Goal: Task Accomplishment & Management: Manage account settings

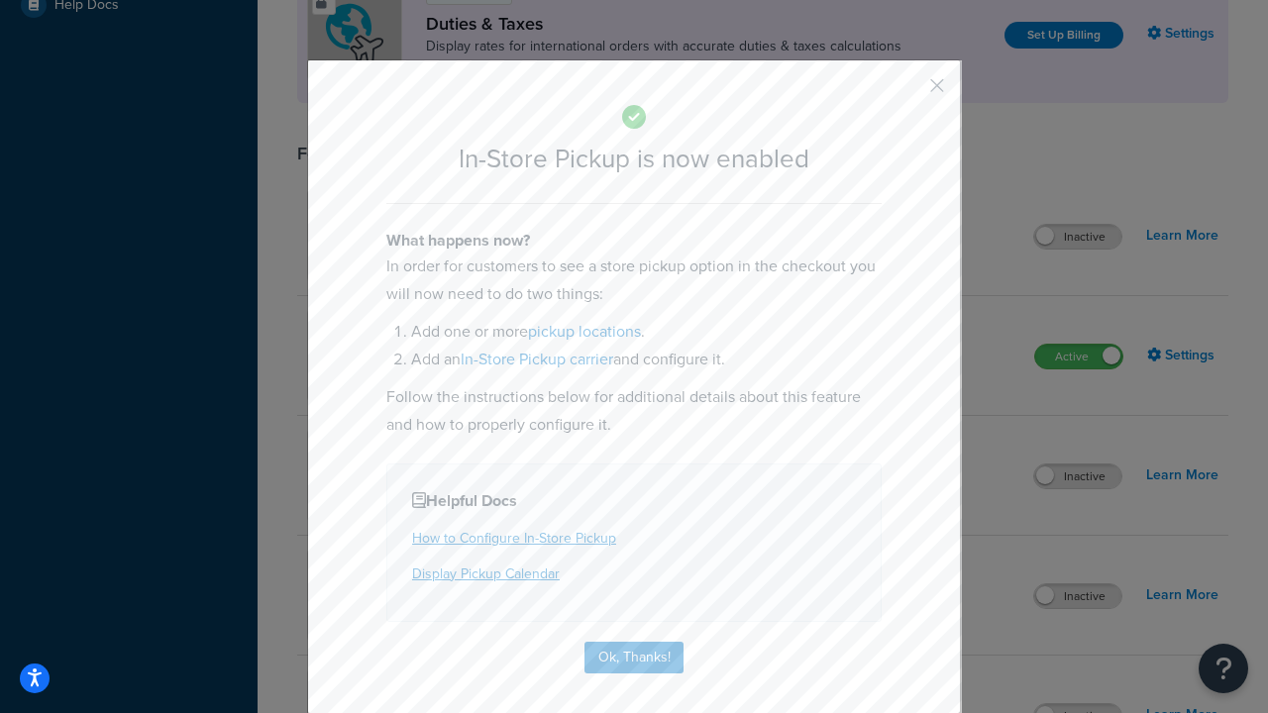
click at [907, 90] on button "button" at bounding box center [907, 92] width 5 height 5
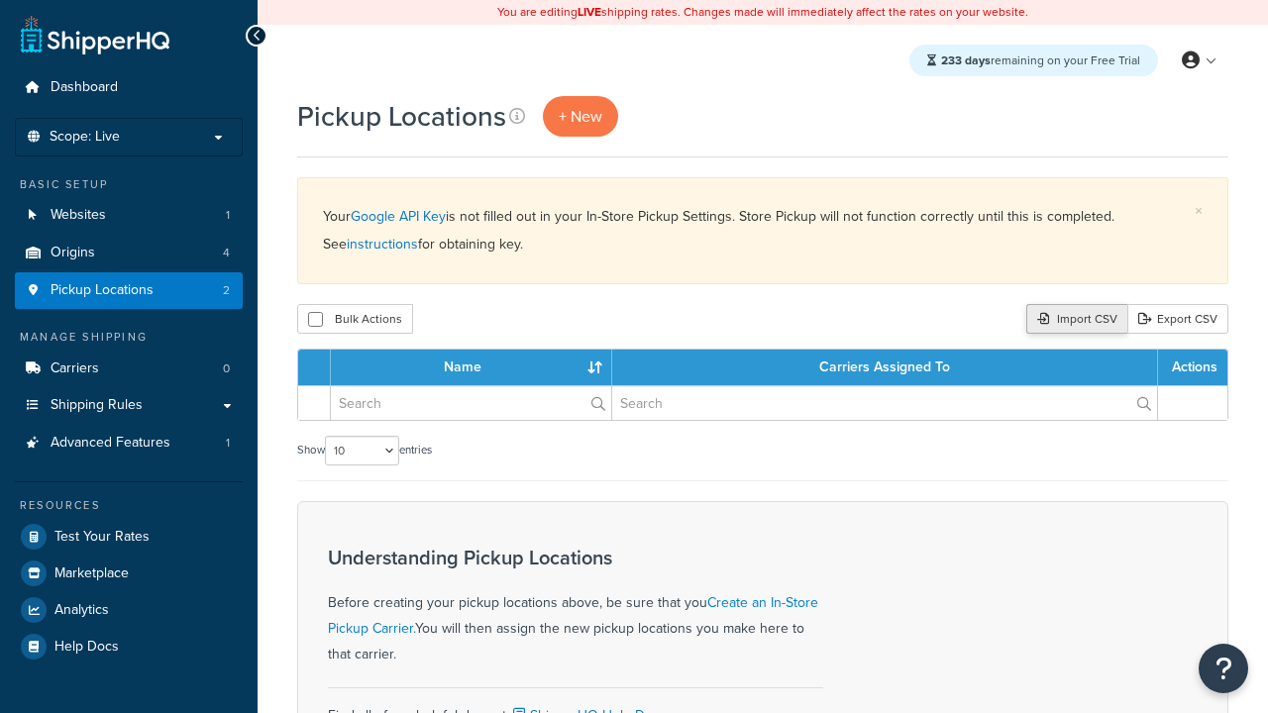
click at [1074, 320] on div "Import CSV" at bounding box center [1076, 319] width 101 height 30
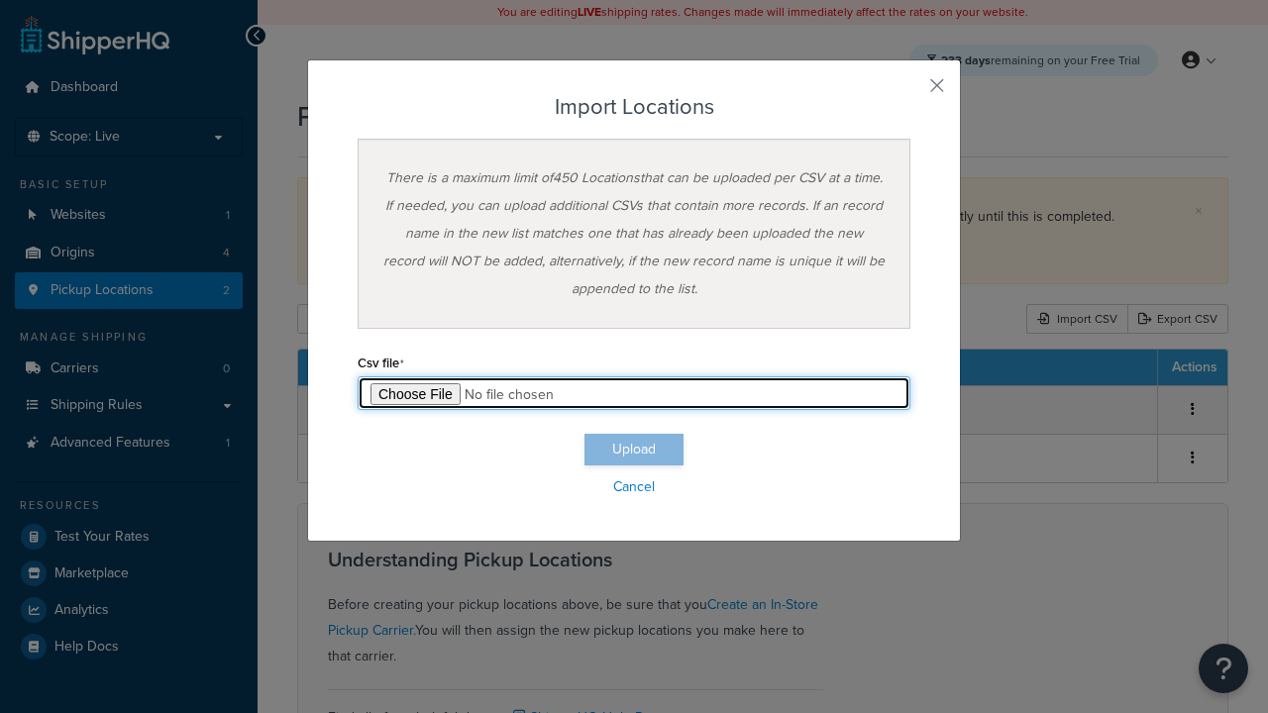
click at [634, 393] on input "file" at bounding box center [634, 393] width 553 height 34
type input "C:\fakepath\importLocationsSuccess.csv"
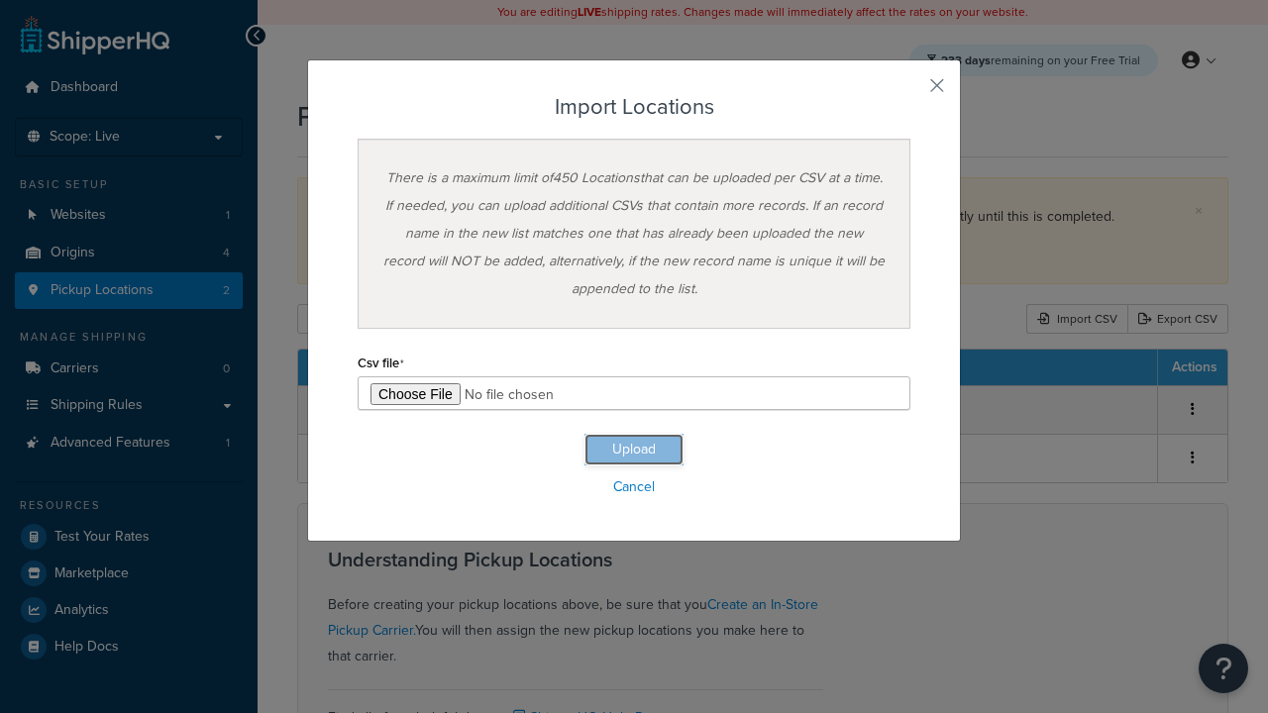
click at [634, 450] on button "Upload" at bounding box center [633, 450] width 99 height 32
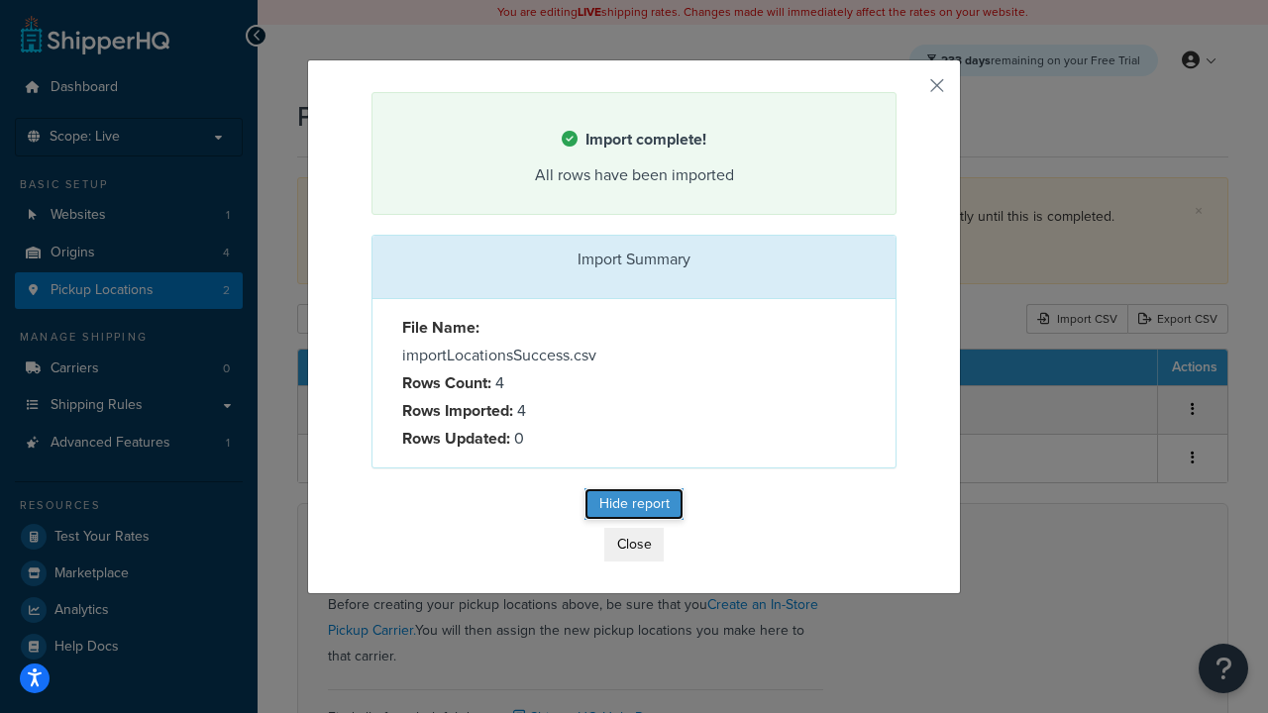
click at [634, 507] on button "Hide report" at bounding box center [633, 504] width 99 height 32
